Goal: Transaction & Acquisition: Subscribe to service/newsletter

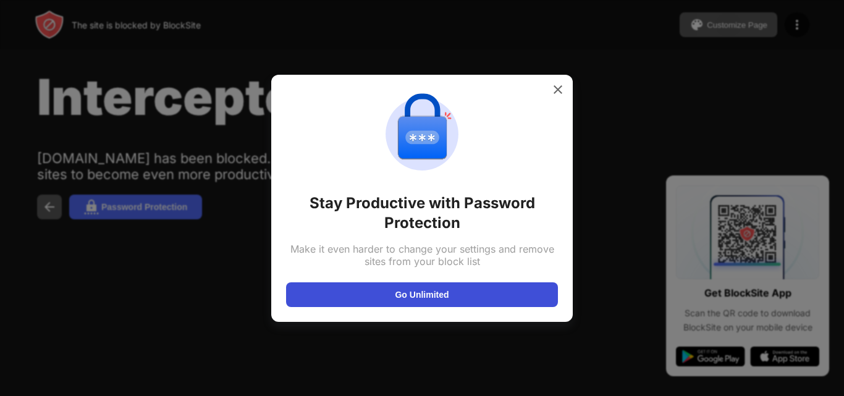
click at [428, 292] on button "Go Unlimited" at bounding box center [422, 294] width 272 height 25
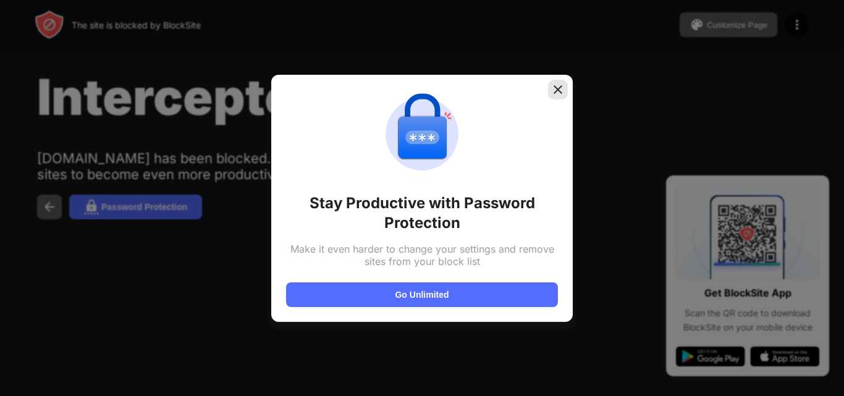
click at [556, 90] on img at bounding box center [558, 89] width 12 height 12
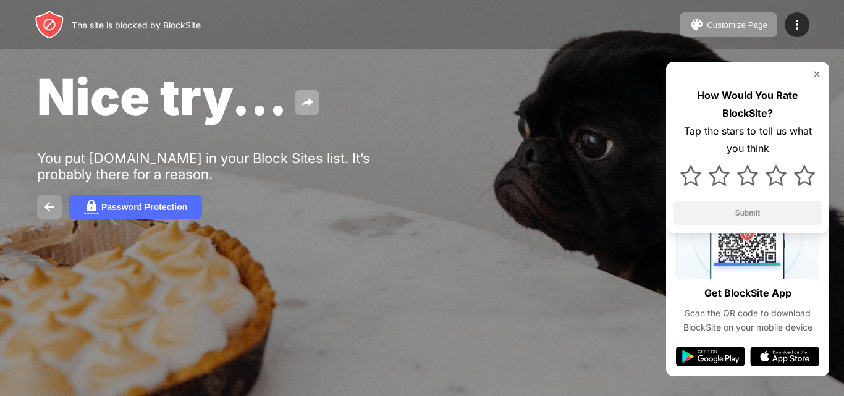
click at [52, 208] on img at bounding box center [49, 207] width 15 height 15
click at [49, 206] on img at bounding box center [49, 207] width 15 height 15
click at [54, 202] on img at bounding box center [49, 207] width 15 height 15
